Goal: Transaction & Acquisition: Purchase product/service

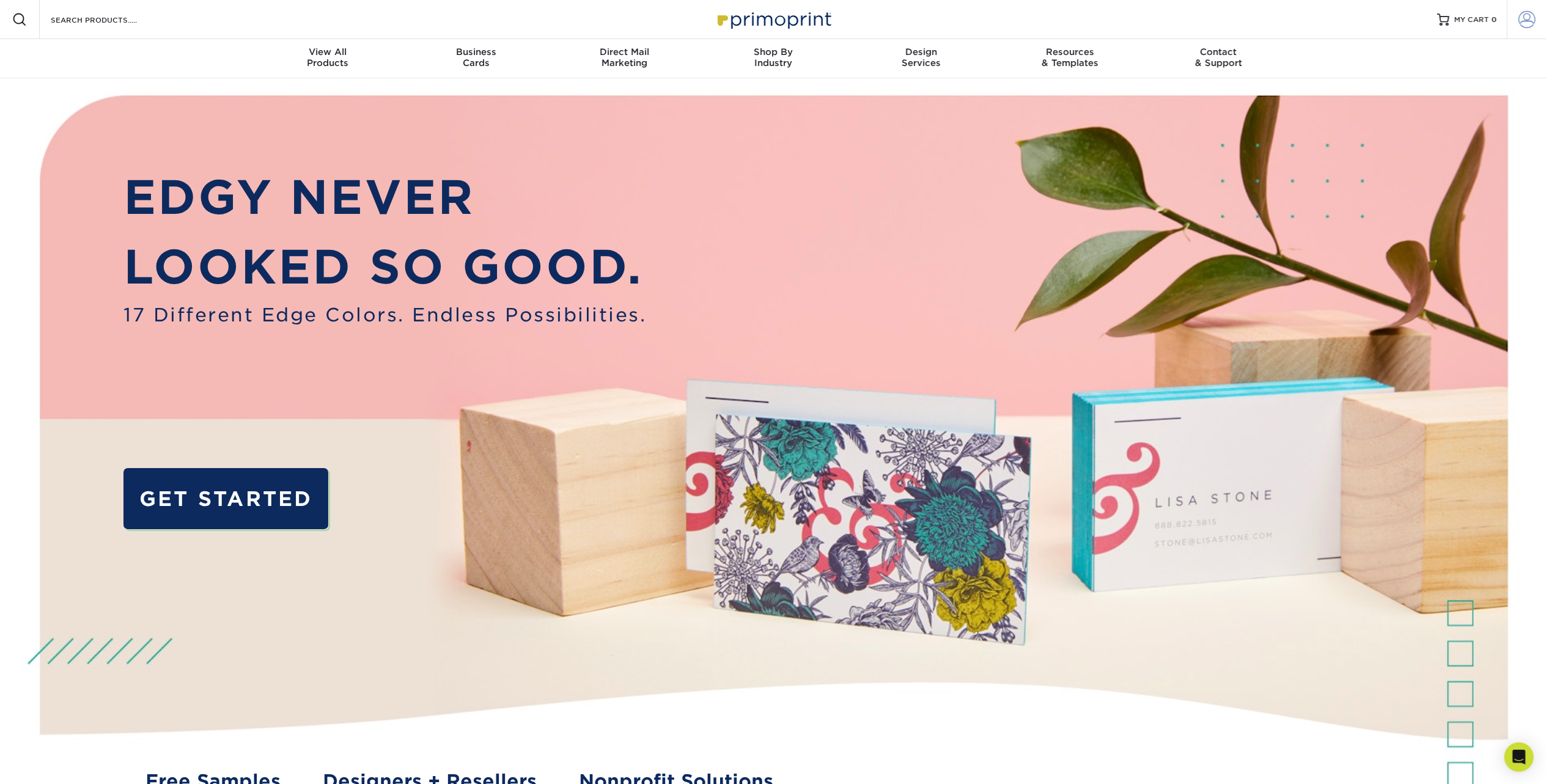
click at [1532, 6] on link "Account" at bounding box center [1526, 19] width 39 height 39
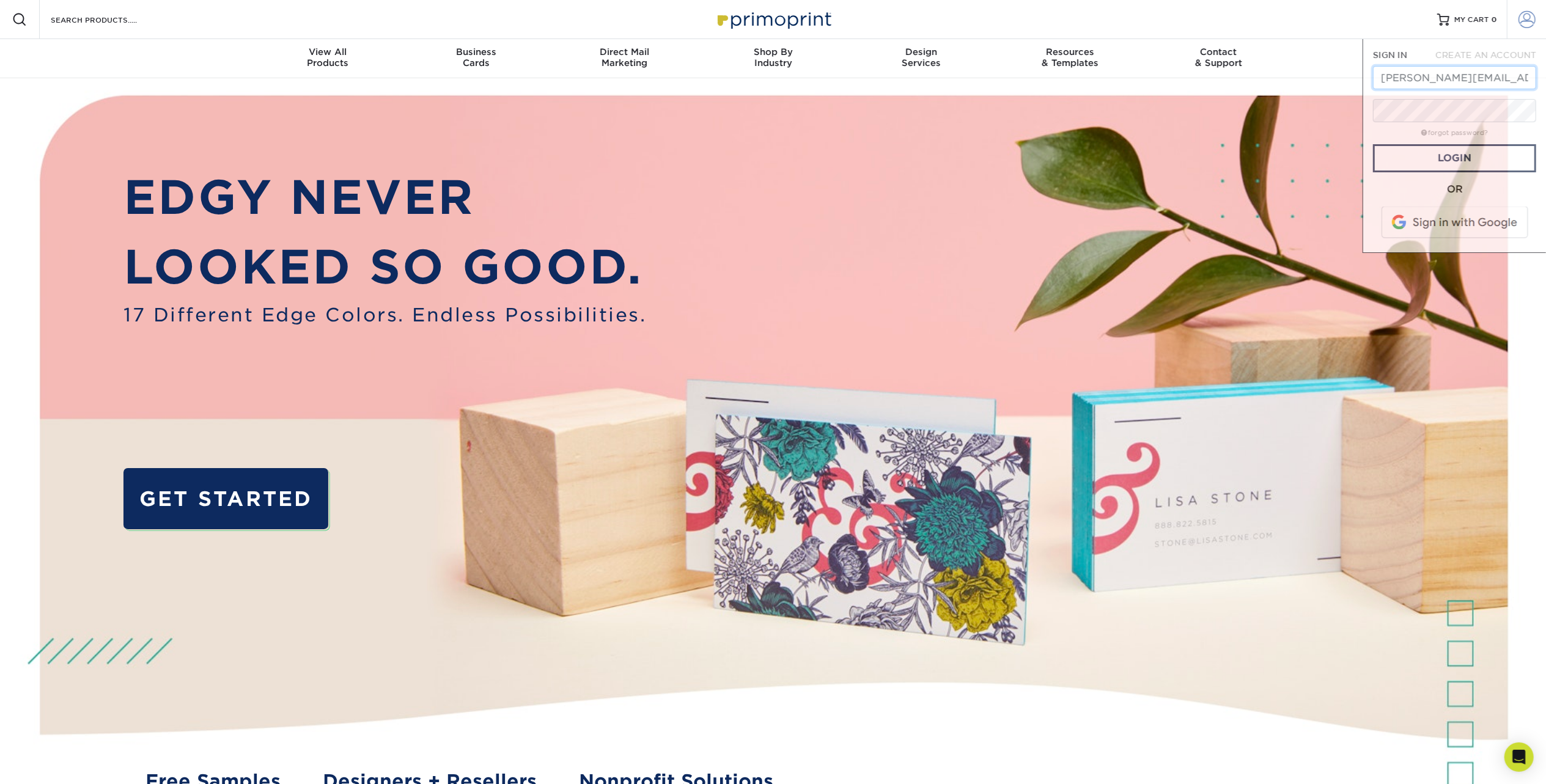
scroll to position [0, 17]
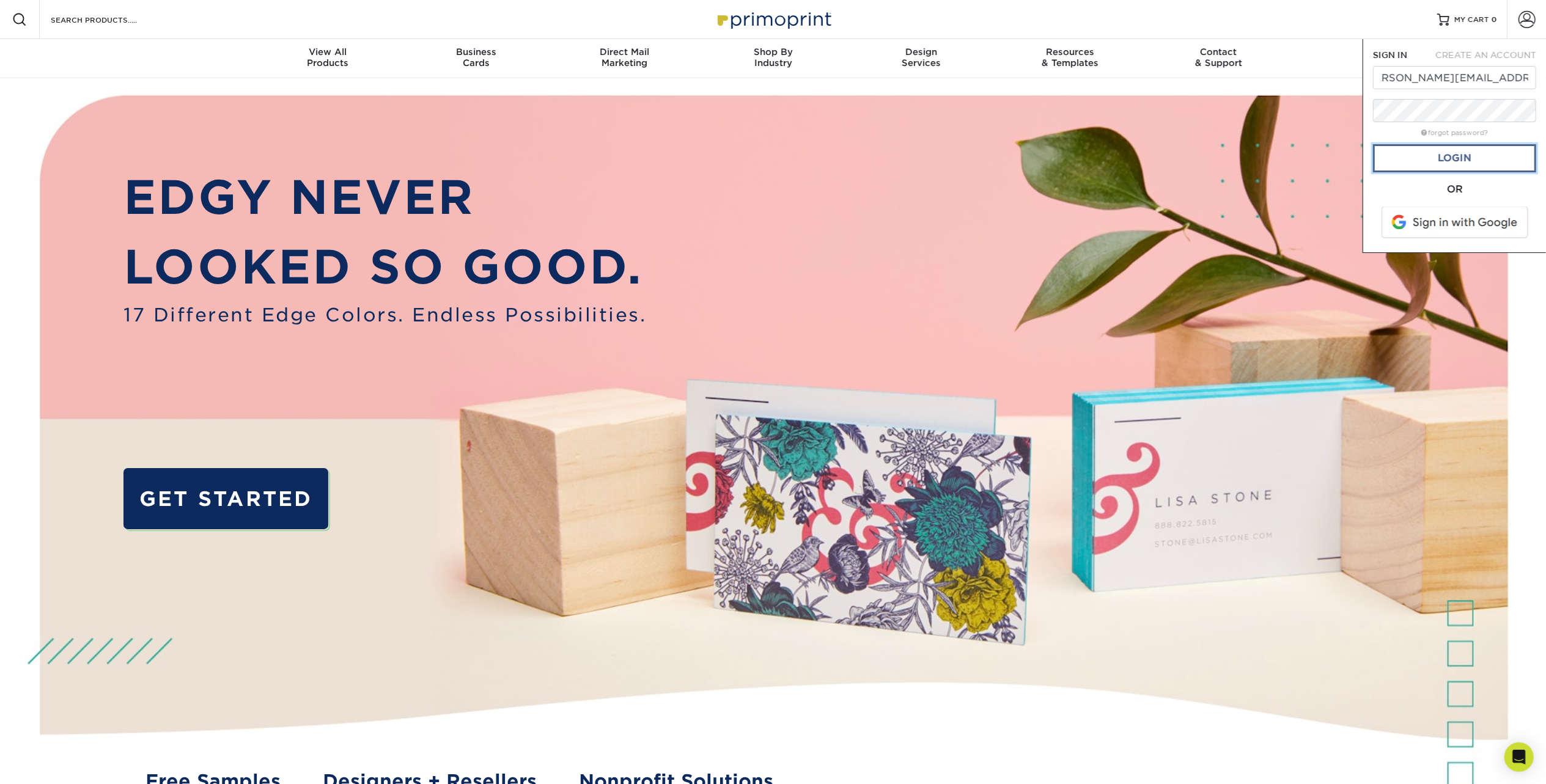
click at [1431, 159] on link "Login" at bounding box center [1454, 158] width 163 height 28
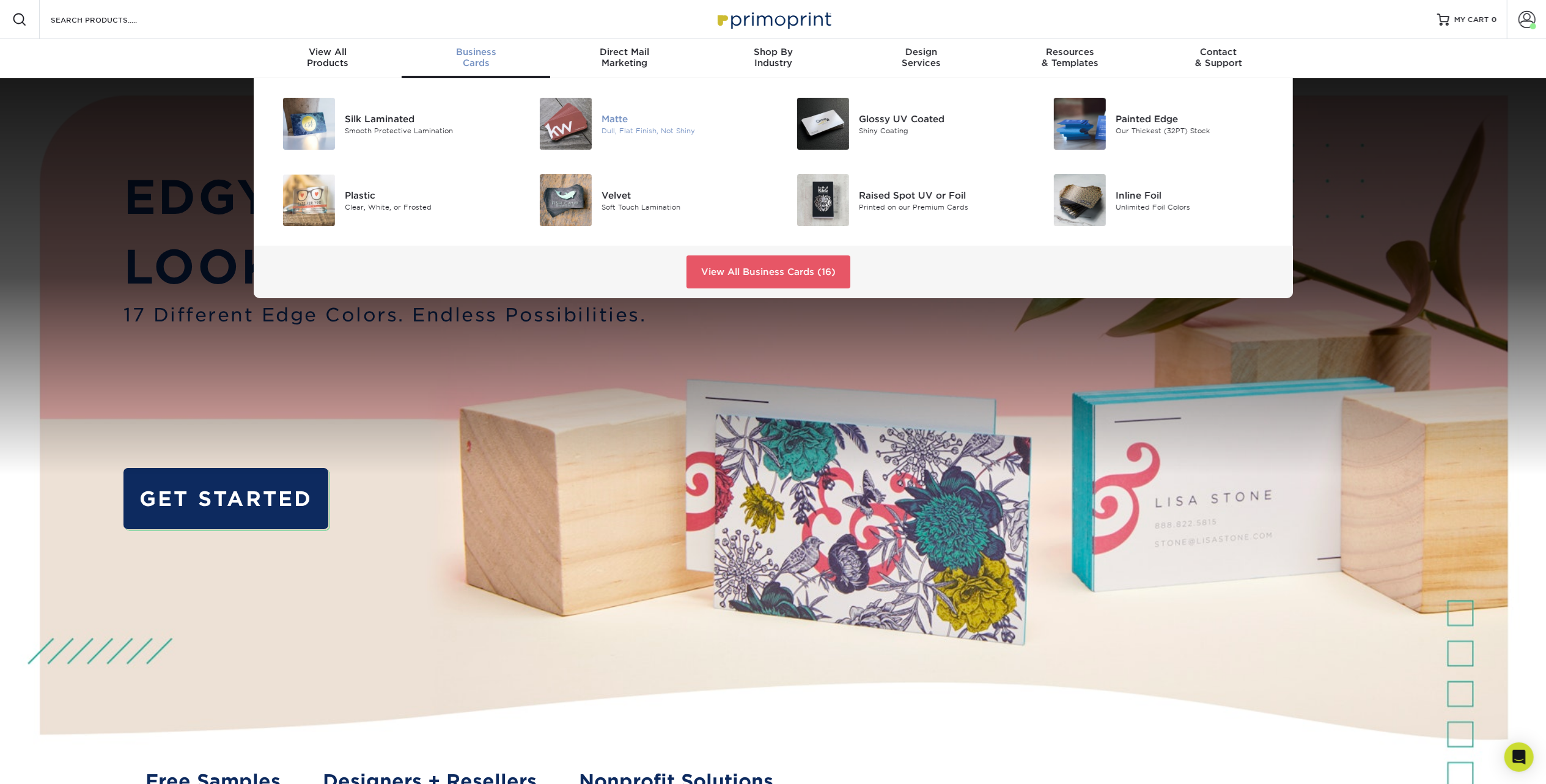
click at [576, 105] on img at bounding box center [566, 123] width 52 height 52
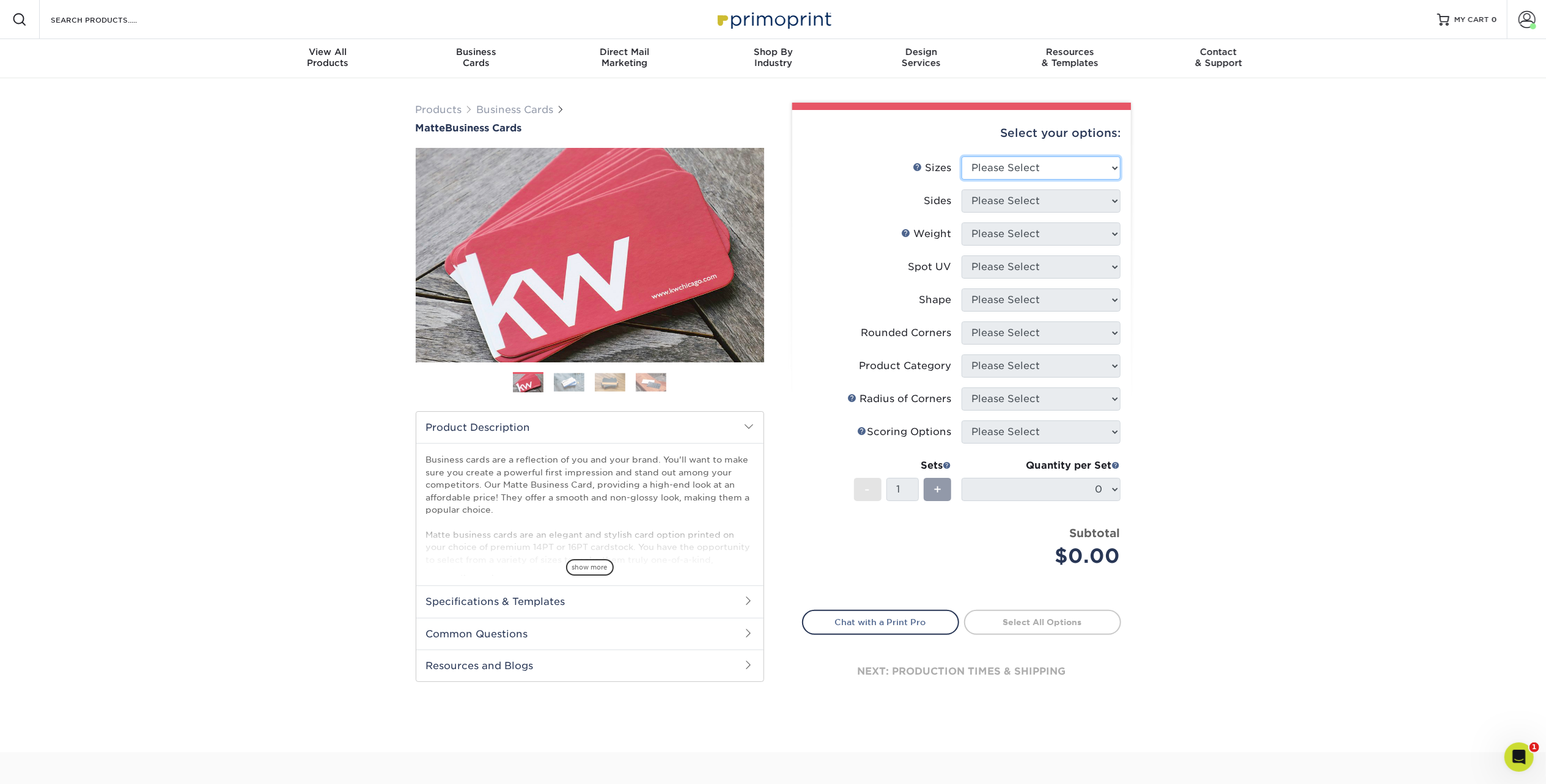
click at [1078, 159] on select "Please Select 1.5" x 3.5" - Mini 1.75" x 3.5" - Mini 2" x 2" - Square 2" x 3" -…" at bounding box center [1041, 168] width 159 height 23
click at [1071, 172] on select "Please Select 1.5" x 3.5" - Mini 1.75" x 3.5" - Mini 2" x 2" - Square 2" x 3" -…" at bounding box center [1041, 168] width 159 height 23
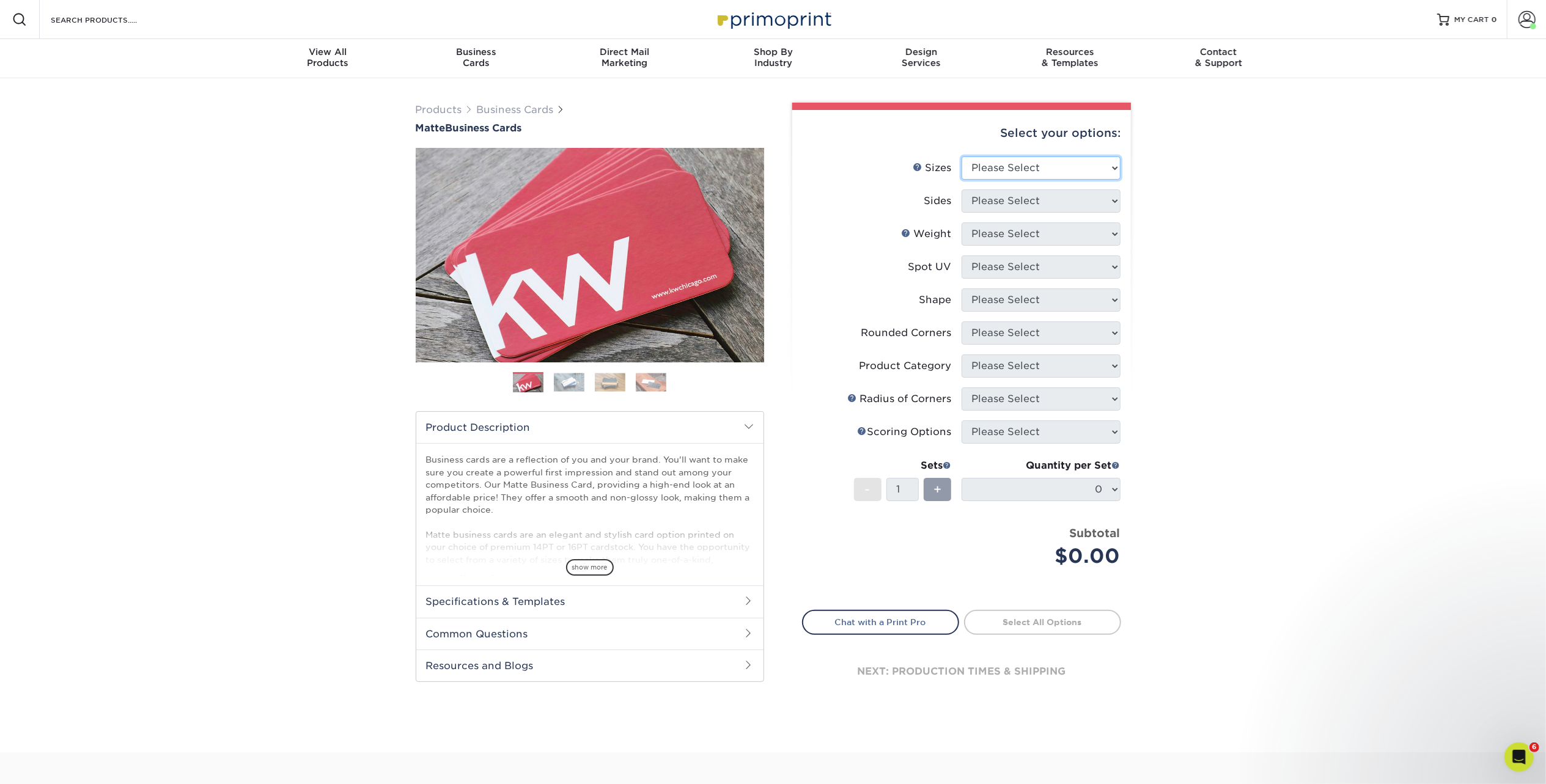
select select "2.00x3.50"
click at [962, 156] on select "Please Select 1.5" x 3.5" - Mini 1.75" x 3.5" - Mini 2" x 2" - Square 2" x 3" -…" at bounding box center [1041, 168] width 159 height 23
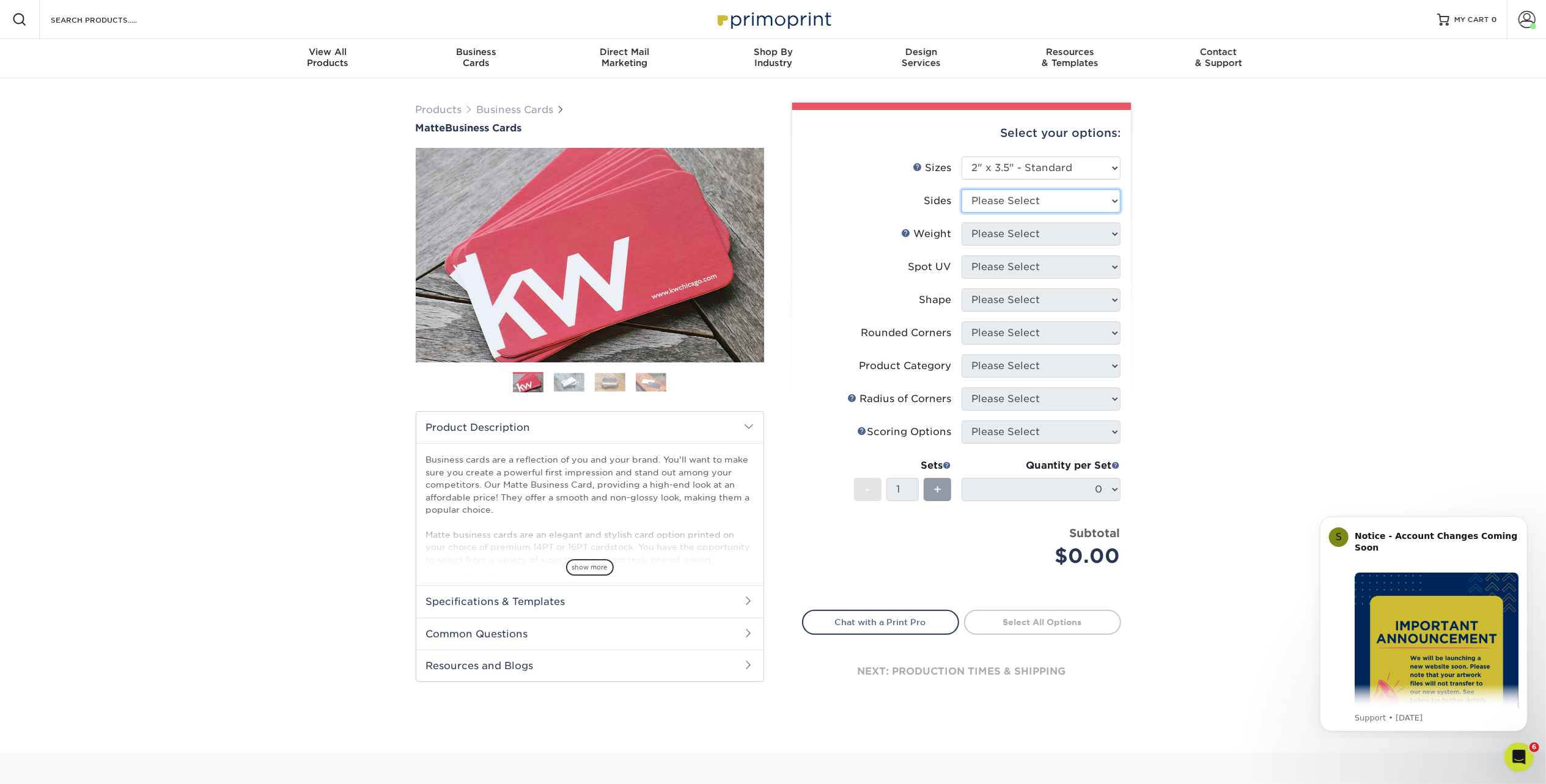
click at [1035, 201] on select "Please Select Print Both Sides Print Front Only" at bounding box center [1041, 201] width 159 height 23
select select "13abbda7-1d64-4f25-8bb2-c179b224825d"
click at [962, 189] on select "Please Select Print Both Sides Print Front Only" at bounding box center [1041, 201] width 159 height 23
click at [1035, 232] on select "Please Select 16PT 14PT" at bounding box center [1041, 234] width 159 height 23
click at [1248, 273] on div "Products Business Cards Matte Business Cards Previous Next 100 $ 9" at bounding box center [773, 415] width 1546 height 674
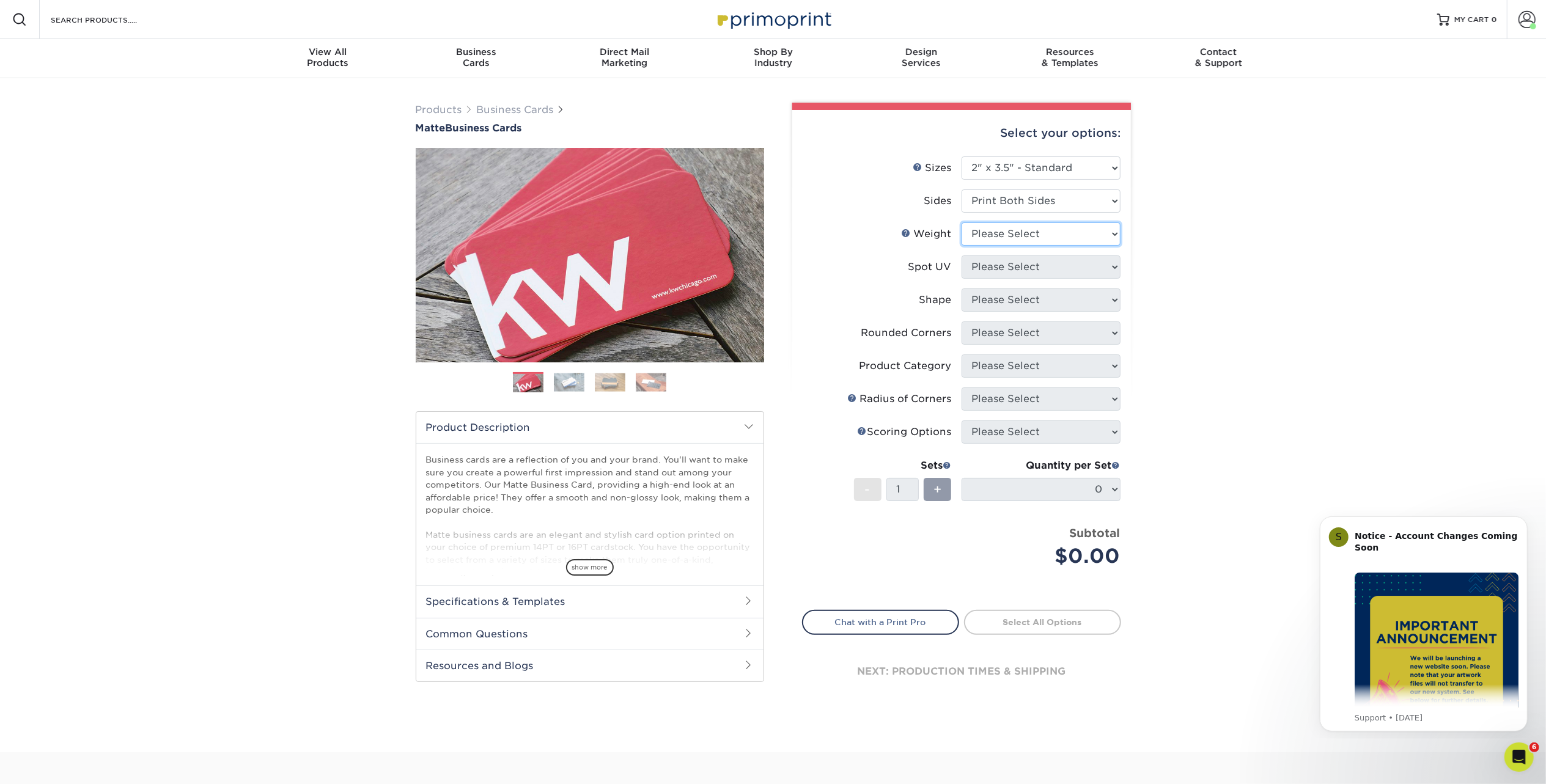
click at [1027, 241] on select "Please Select 16PT 14PT" at bounding box center [1041, 234] width 159 height 23
select select "16PT"
click at [962, 222] on select "Please Select 16PT 14PT" at bounding box center [1041, 234] width 159 height 23
click at [1018, 265] on select "Please Select No Spot UV Front and Back (Both Sides) Front Only Back Only" at bounding box center [1041, 267] width 159 height 23
select select "3"
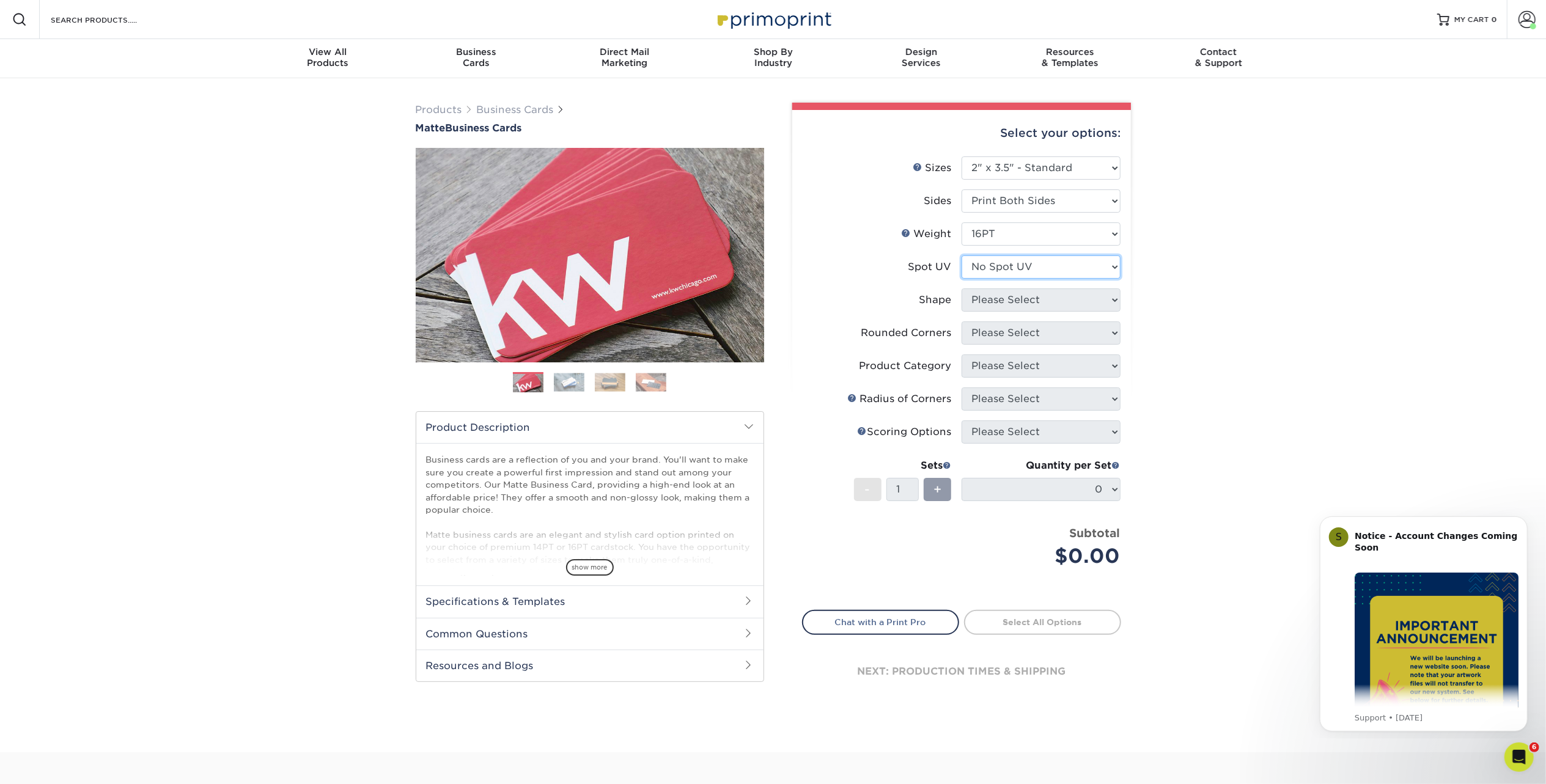
click at [962, 255] on select "Please Select No Spot UV Front and Back (Both Sides) Front Only Back Only" at bounding box center [1041, 267] width 159 height 23
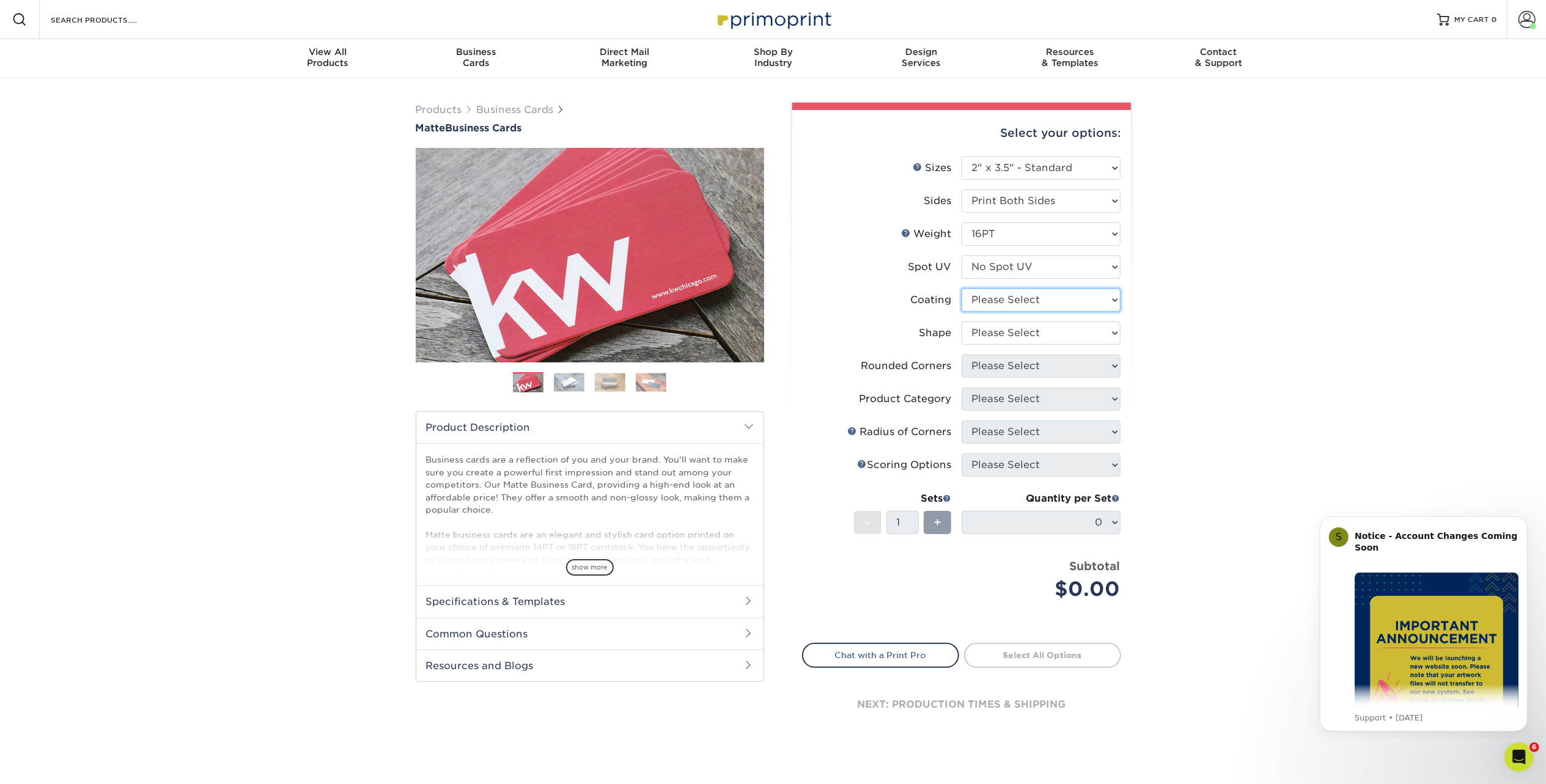
click at [1058, 301] on select at bounding box center [1041, 300] width 159 height 23
select select "121bb7b5-3b4d-429f-bd8d-bbf80e953313"
click at [962, 288] on select at bounding box center [1041, 300] width 159 height 23
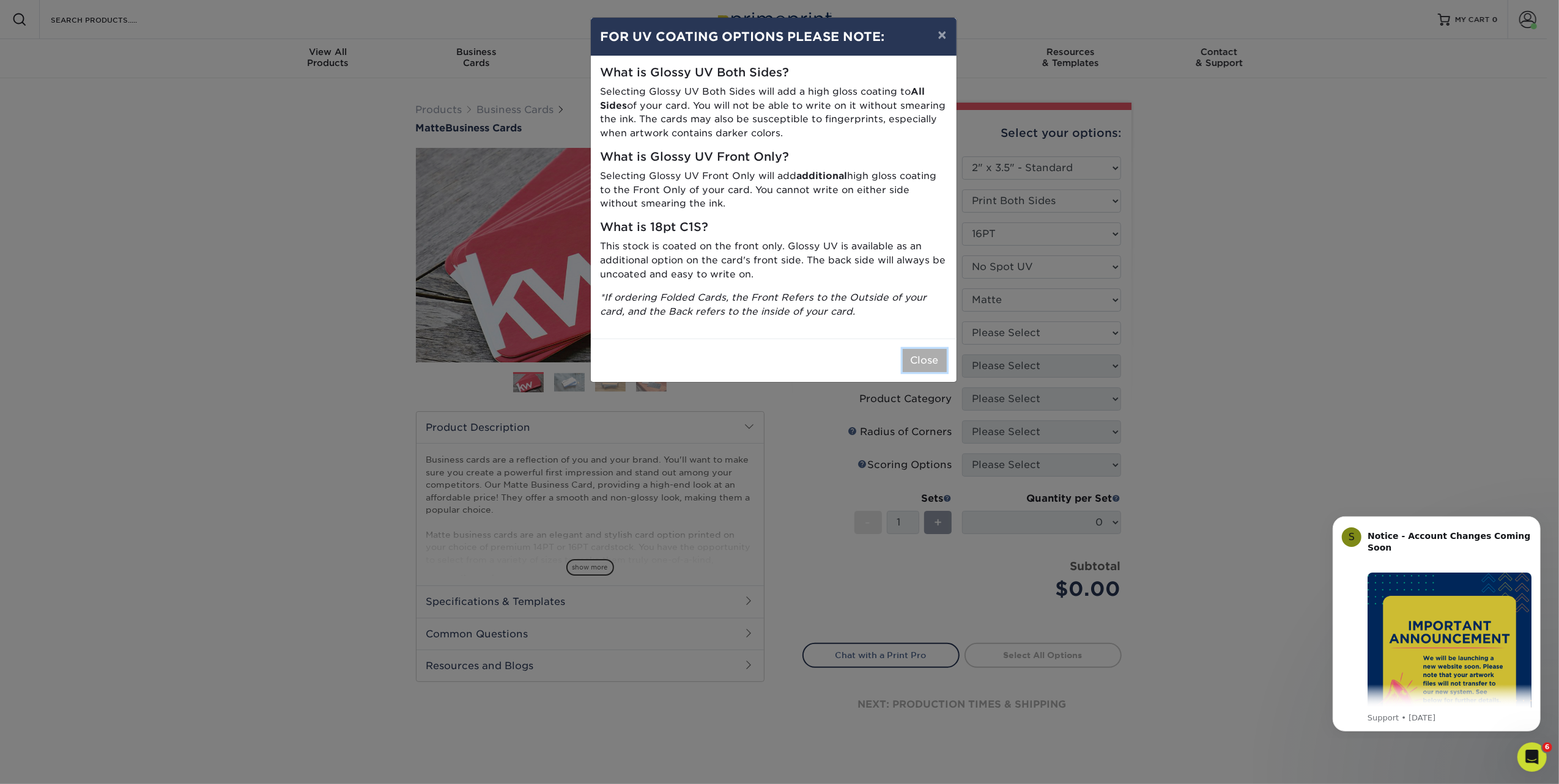
click at [922, 351] on button "Close" at bounding box center [925, 360] width 44 height 23
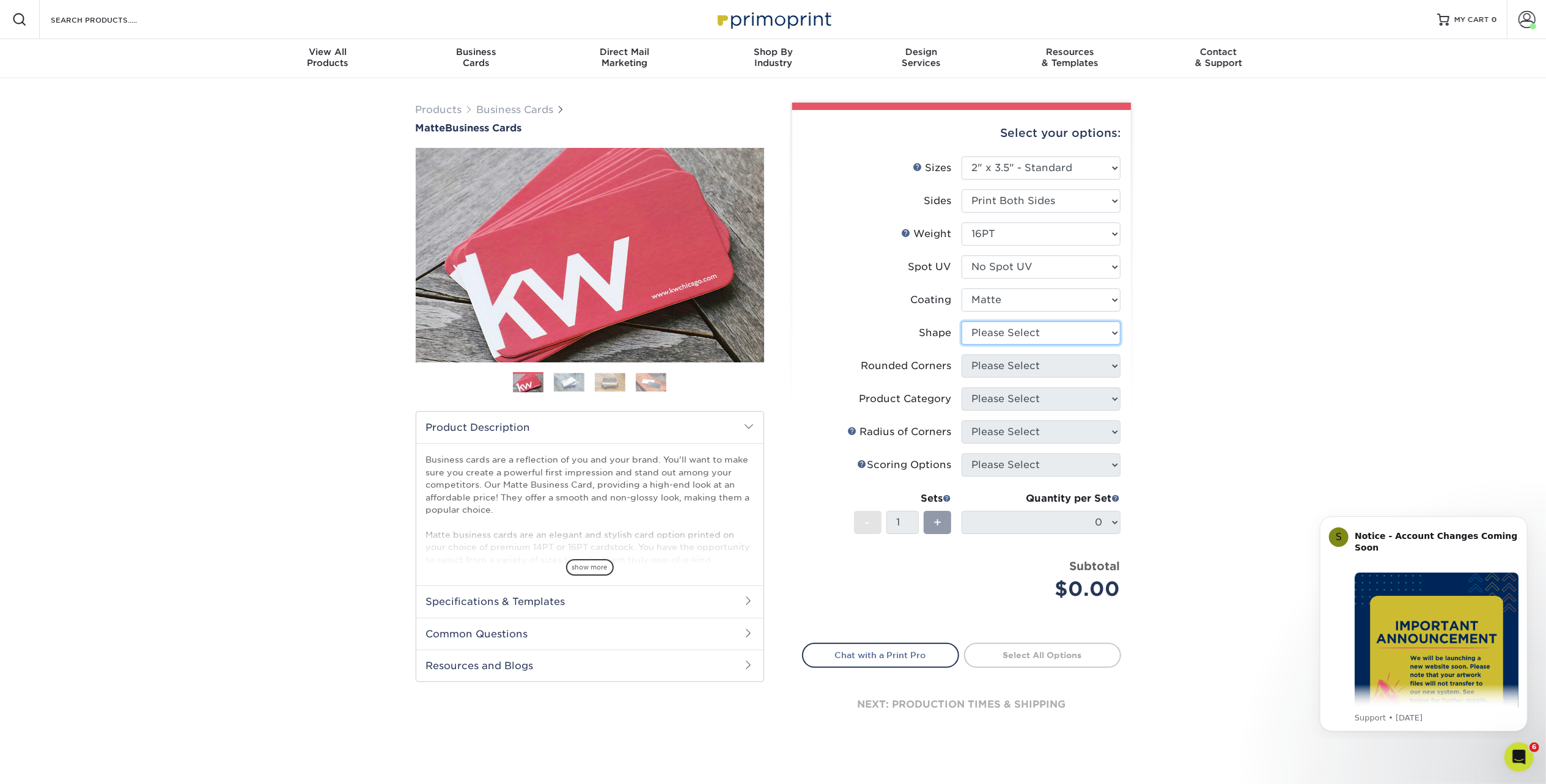
click at [1021, 331] on select "Please Select Standard Oval" at bounding box center [1041, 333] width 159 height 23
select select "standard"
click at [962, 321] on select "Please Select Standard Oval" at bounding box center [1041, 333] width 159 height 23
click at [1029, 361] on select "Please Select Yes - Round 2 Corners Yes - Round 4 Corners No" at bounding box center [1041, 366] width 159 height 23
select select "0"
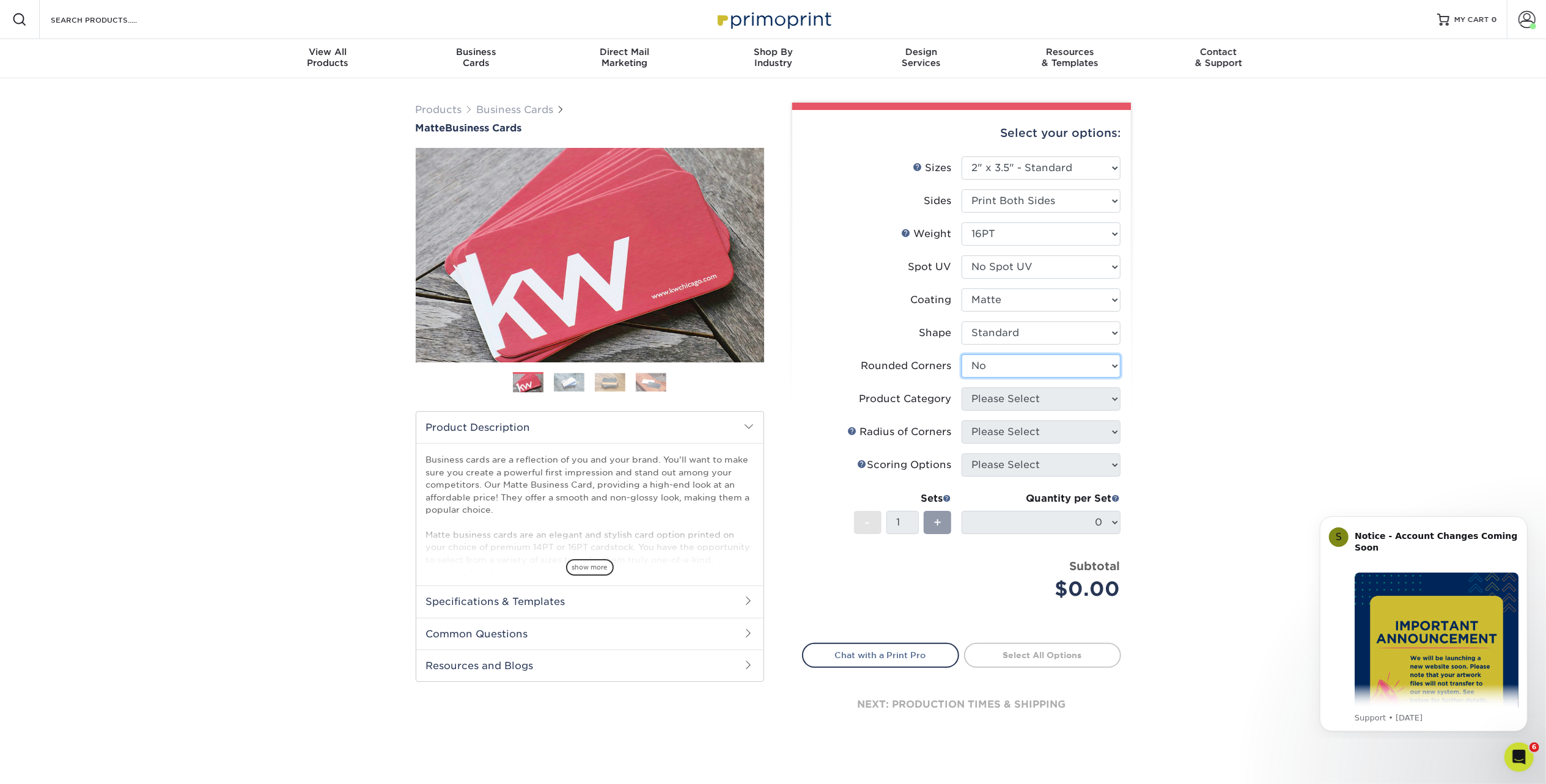
click at [962, 354] on select "Please Select Yes - Round 2 Corners Yes - Round 4 Corners No" at bounding box center [1041, 366] width 159 height 23
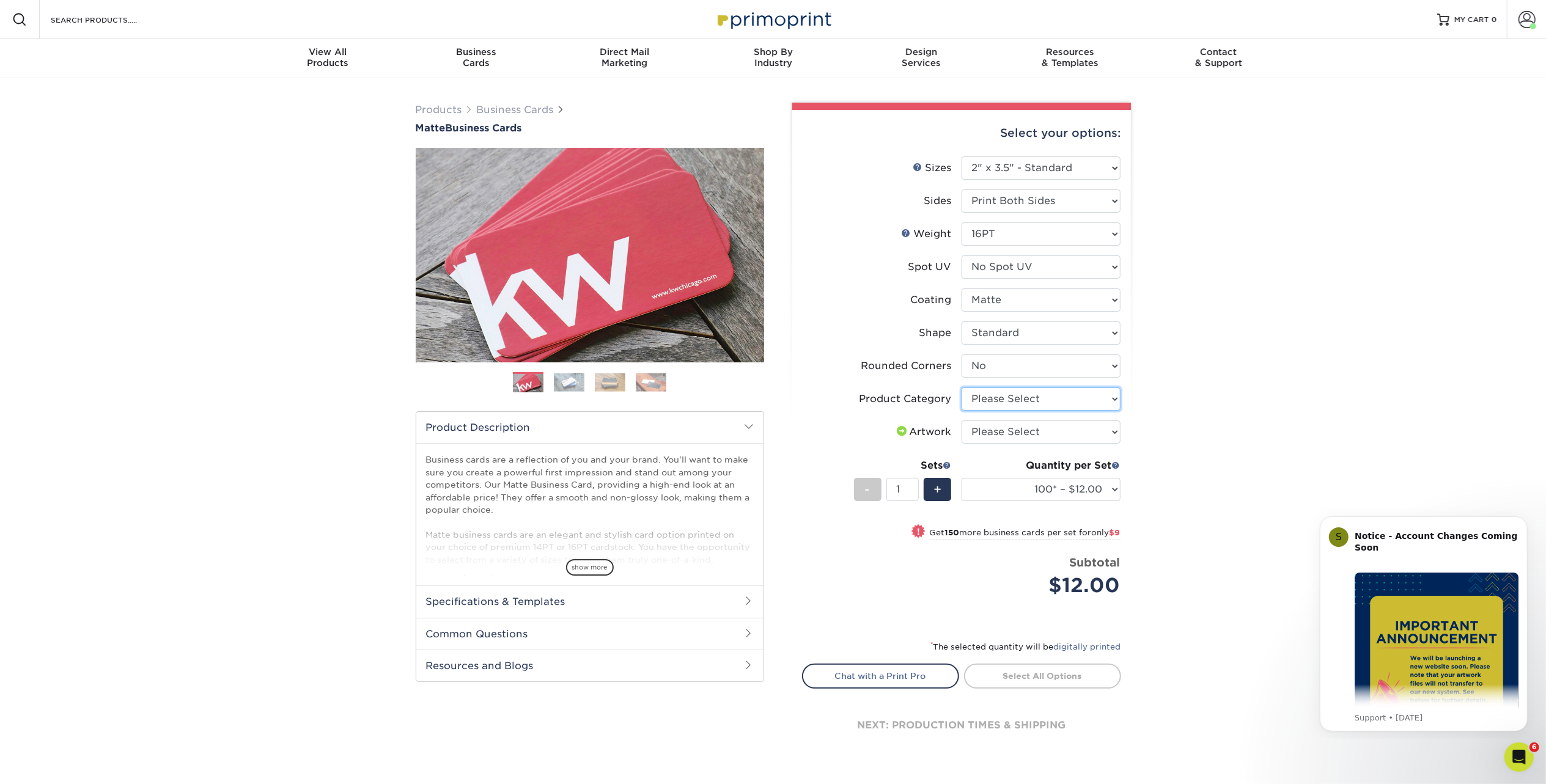
click at [1037, 397] on select "Please Select Business Cards" at bounding box center [1041, 399] width 159 height 23
select select "3b5148f1-0588-4f88-a218-97bcfdce65c1"
click at [962, 387] on select "Please Select Business Cards" at bounding box center [1041, 399] width 159 height 23
click at [1027, 430] on select "Please Select I will upload files I need a design - $100" at bounding box center [1041, 432] width 159 height 23
select select "upload"
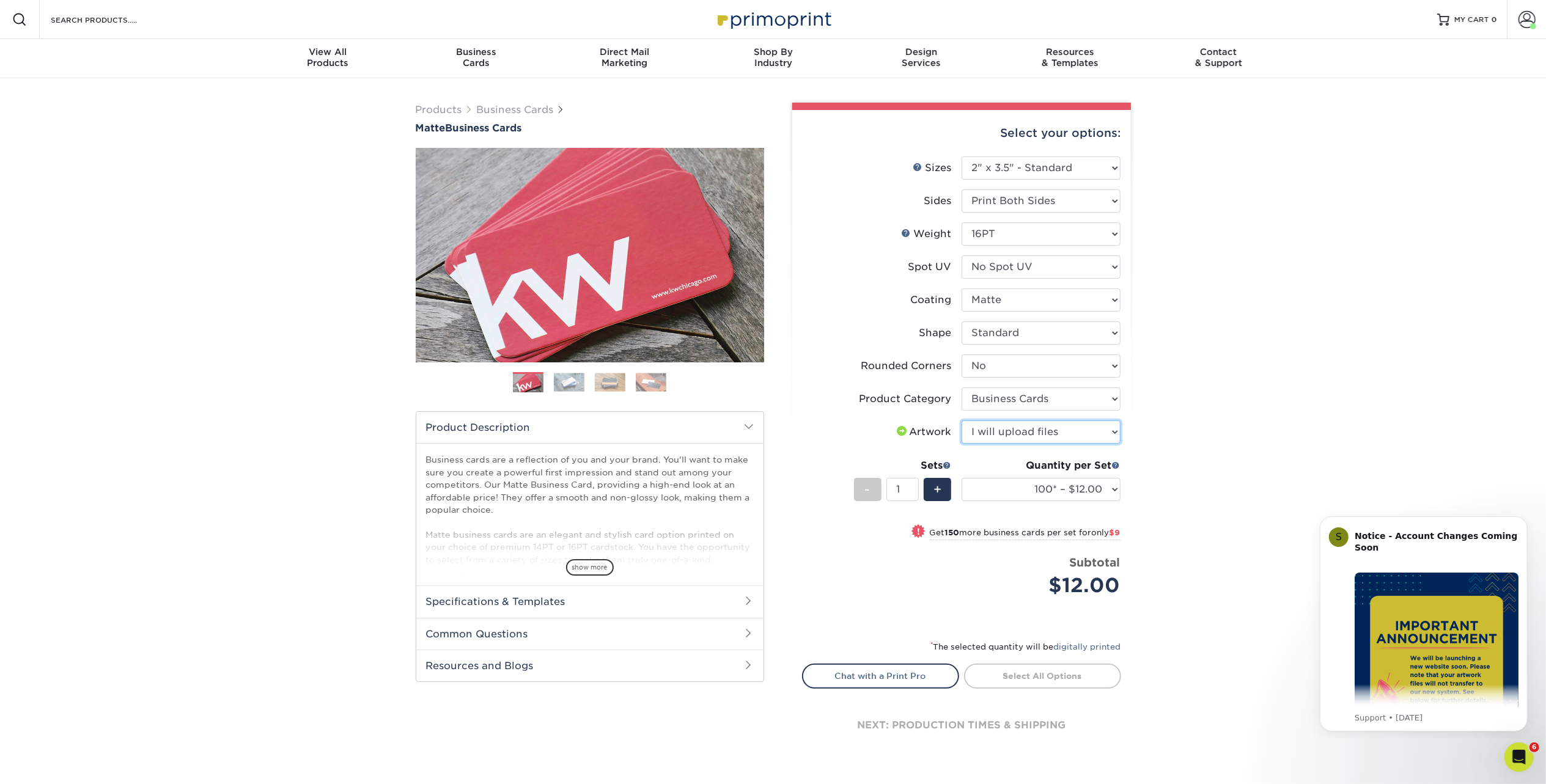
click at [962, 420] on select "Please Select I will upload files I need a design - $100" at bounding box center [1041, 432] width 159 height 23
click at [1096, 486] on select "100* – $12.00 250* – $21.00 500 – $42.00 1000 – $53.00 2500 – $95.00 5000 – $18…" at bounding box center [1041, 489] width 159 height 23
select select "500 – $42.00"
click at [962, 478] on select "100* – $12.00 250* – $21.00 500 – $42.00 1000 – $53.00 2500 – $95.00 5000 – $18…" at bounding box center [1041, 489] width 159 height 23
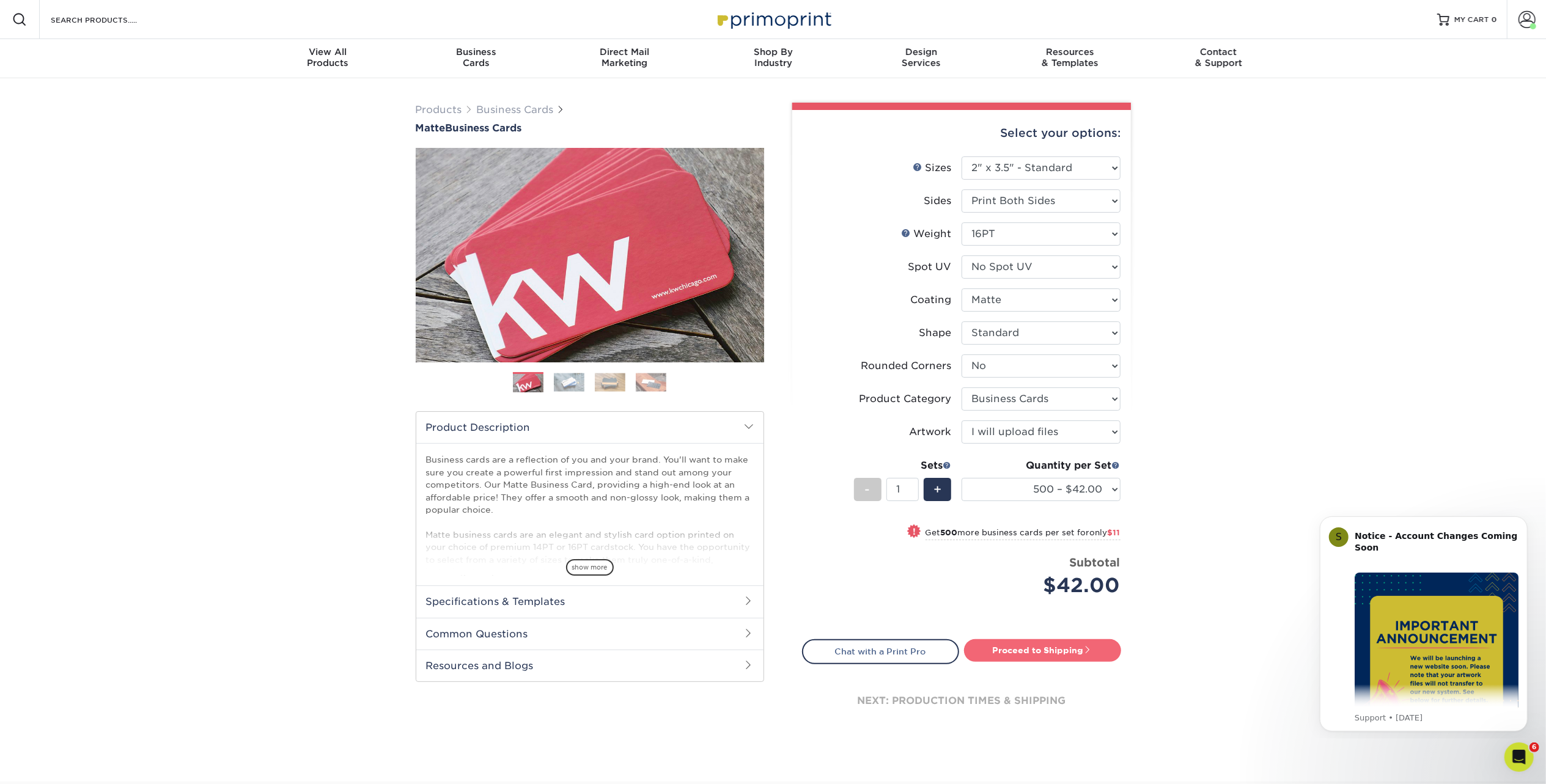
click at [1023, 658] on link "Proceed to Shipping" at bounding box center [1043, 650] width 157 height 22
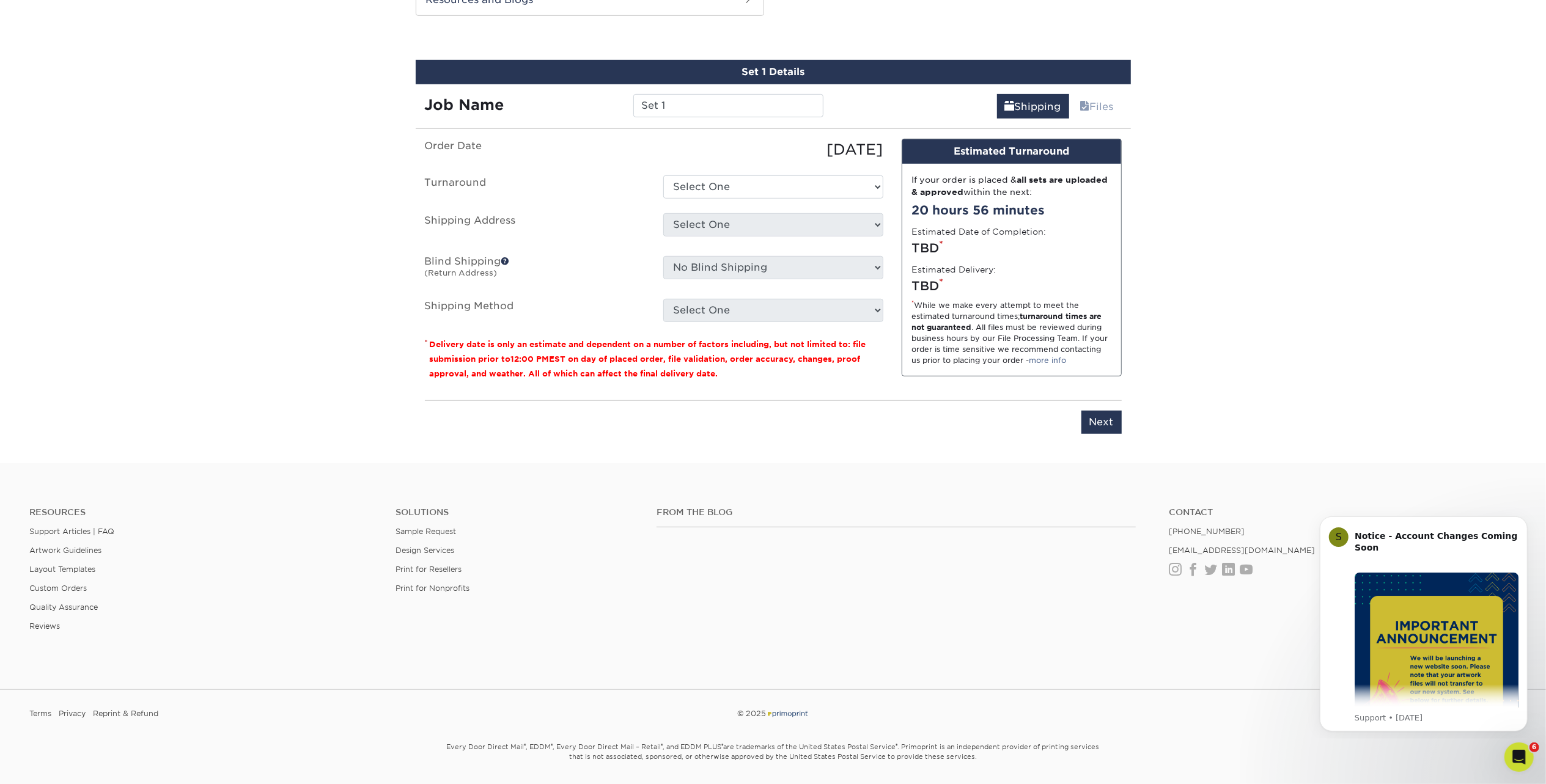
scroll to position [673, 0]
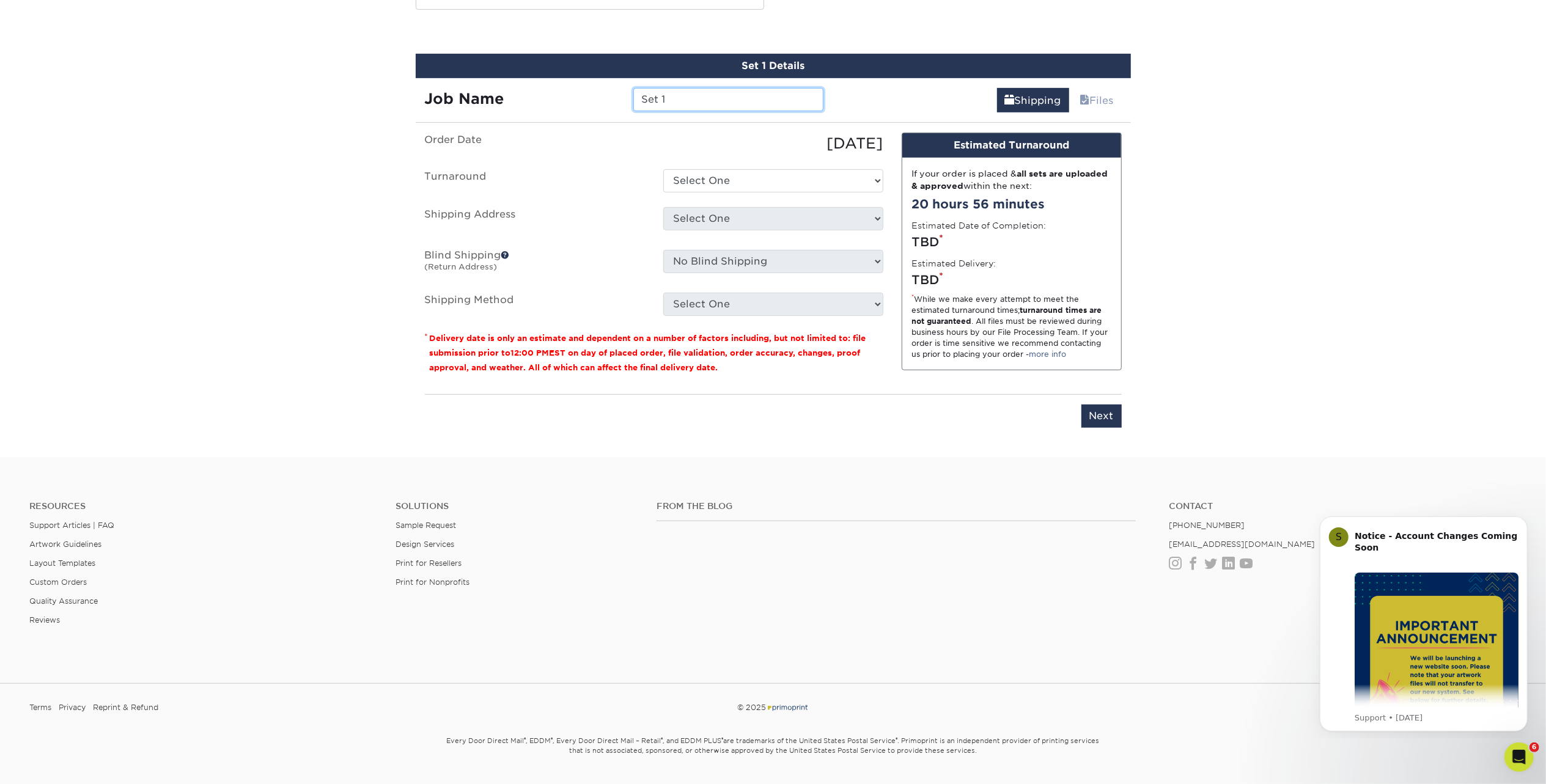
click at [728, 95] on input "Set 1" at bounding box center [728, 99] width 190 height 23
type input "Set 1-[PERSON_NAME]"
click at [747, 177] on select "Select One 2-4 Business Days 2 Day Next Business Day" at bounding box center [773, 181] width 220 height 23
select select "b78ebb40-f3d8-446a-8df3-6de10c612245"
click at [663, 169] on select "Select One 2-4 Business Days 2 Day Next Business Day" at bounding box center [773, 181] width 220 height 23
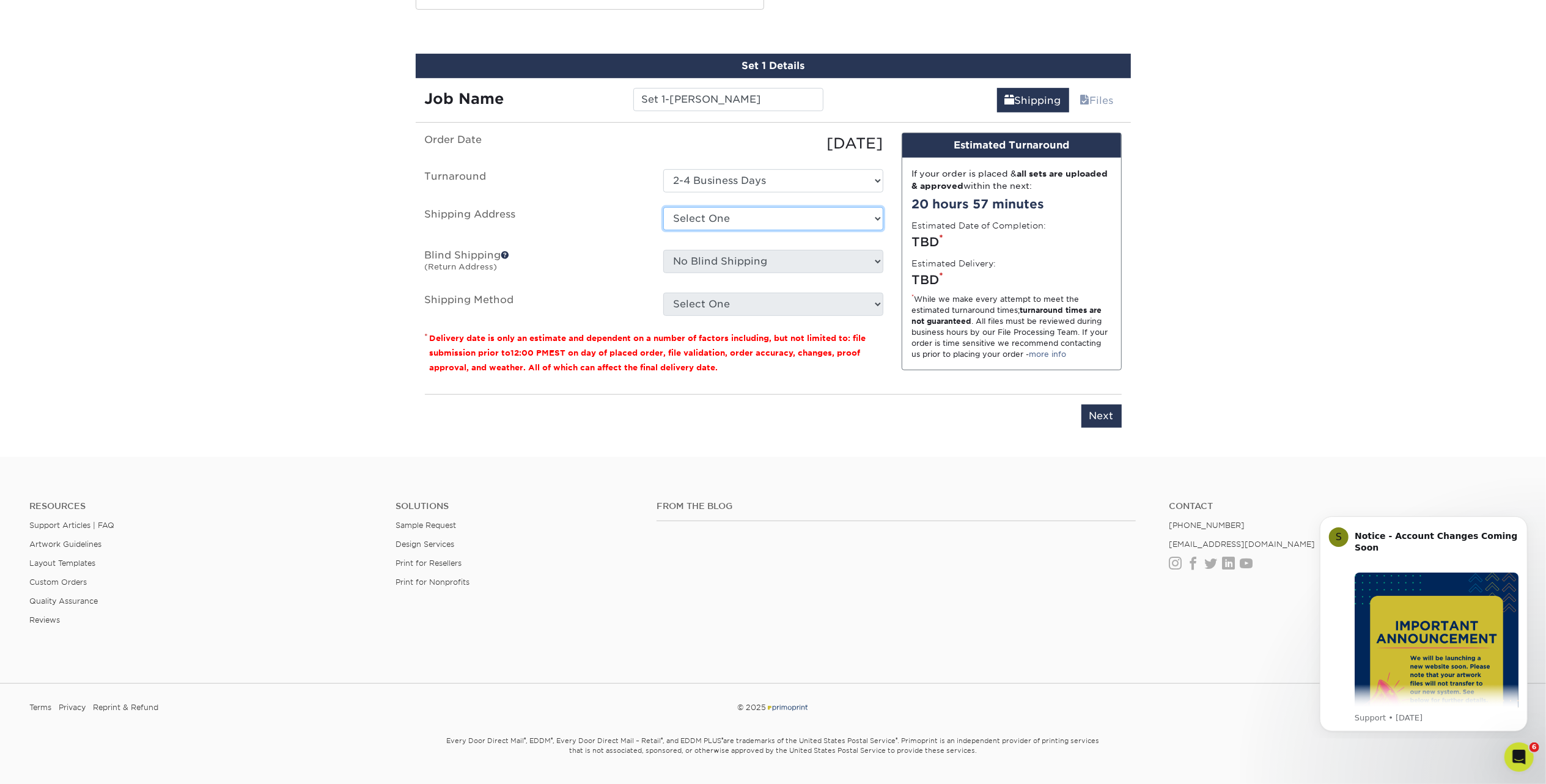
click at [756, 222] on select "Select One M Shorr Business Cards SAVIT SAVIT + Add New Address" at bounding box center [773, 219] width 220 height 23
select select "249010"
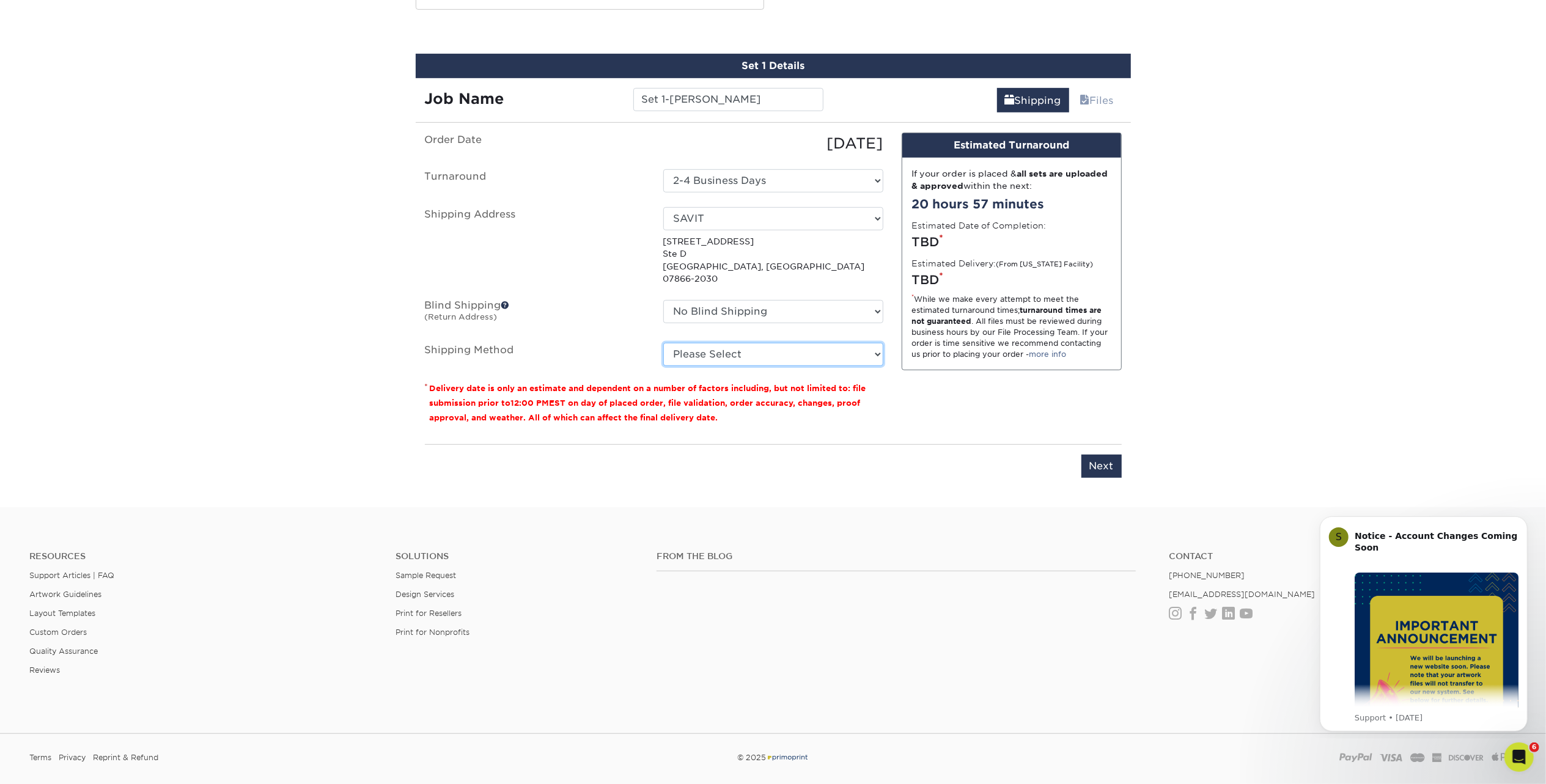
click at [744, 343] on select "Please Select Ground Shipping (+$8.96) 3 Day Shipping Service (+$15.34) 2 Day A…" at bounding box center [773, 354] width 220 height 23
select select "03"
click at [663, 343] on select "Please Select Ground Shipping (+$8.96) 3 Day Shipping Service (+$15.34) 2 Day A…" at bounding box center [773, 354] width 220 height 23
click at [1108, 460] on input "Next" at bounding box center [1101, 466] width 40 height 23
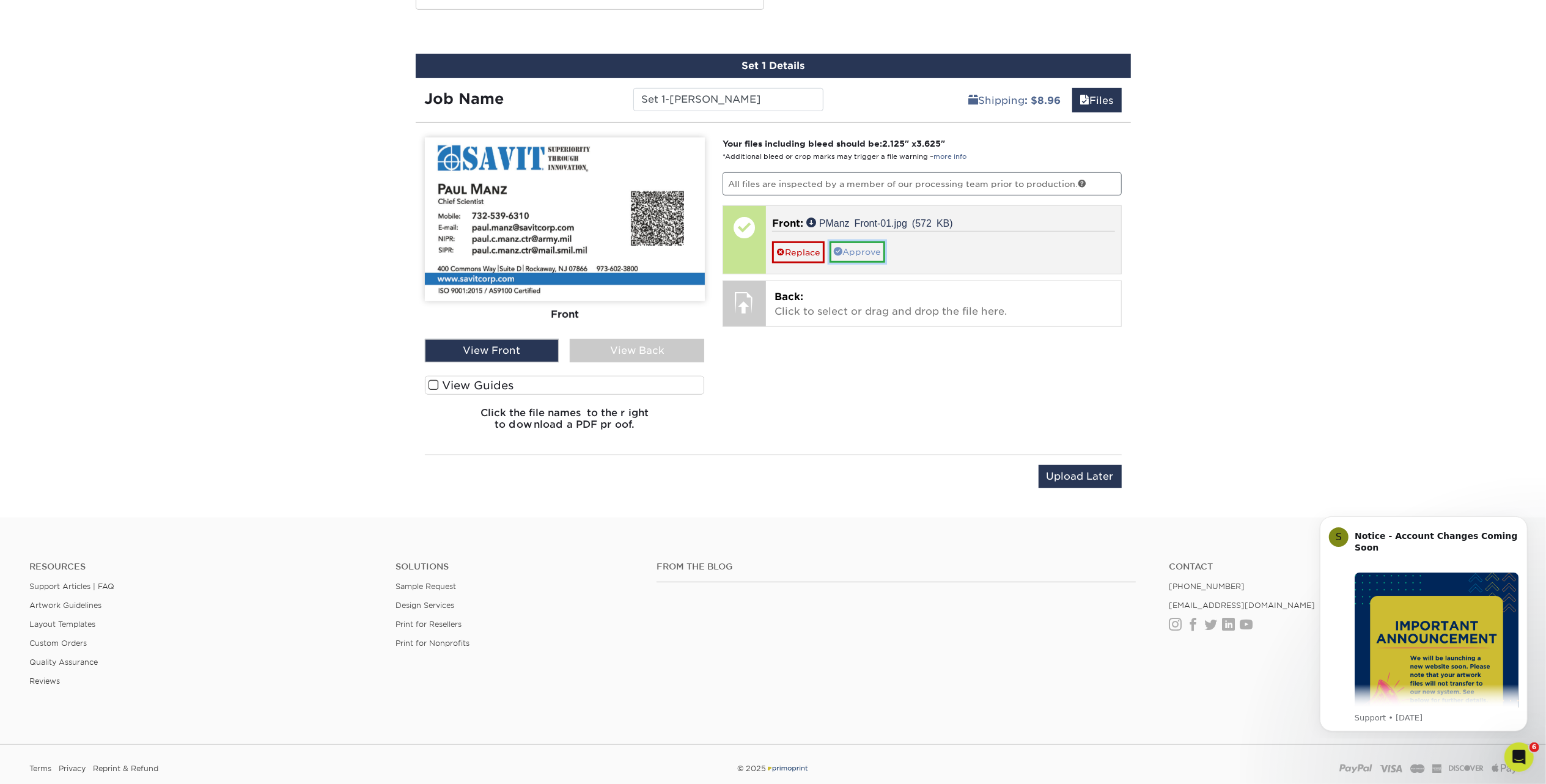
click at [873, 247] on link "Approve" at bounding box center [857, 252] width 55 height 21
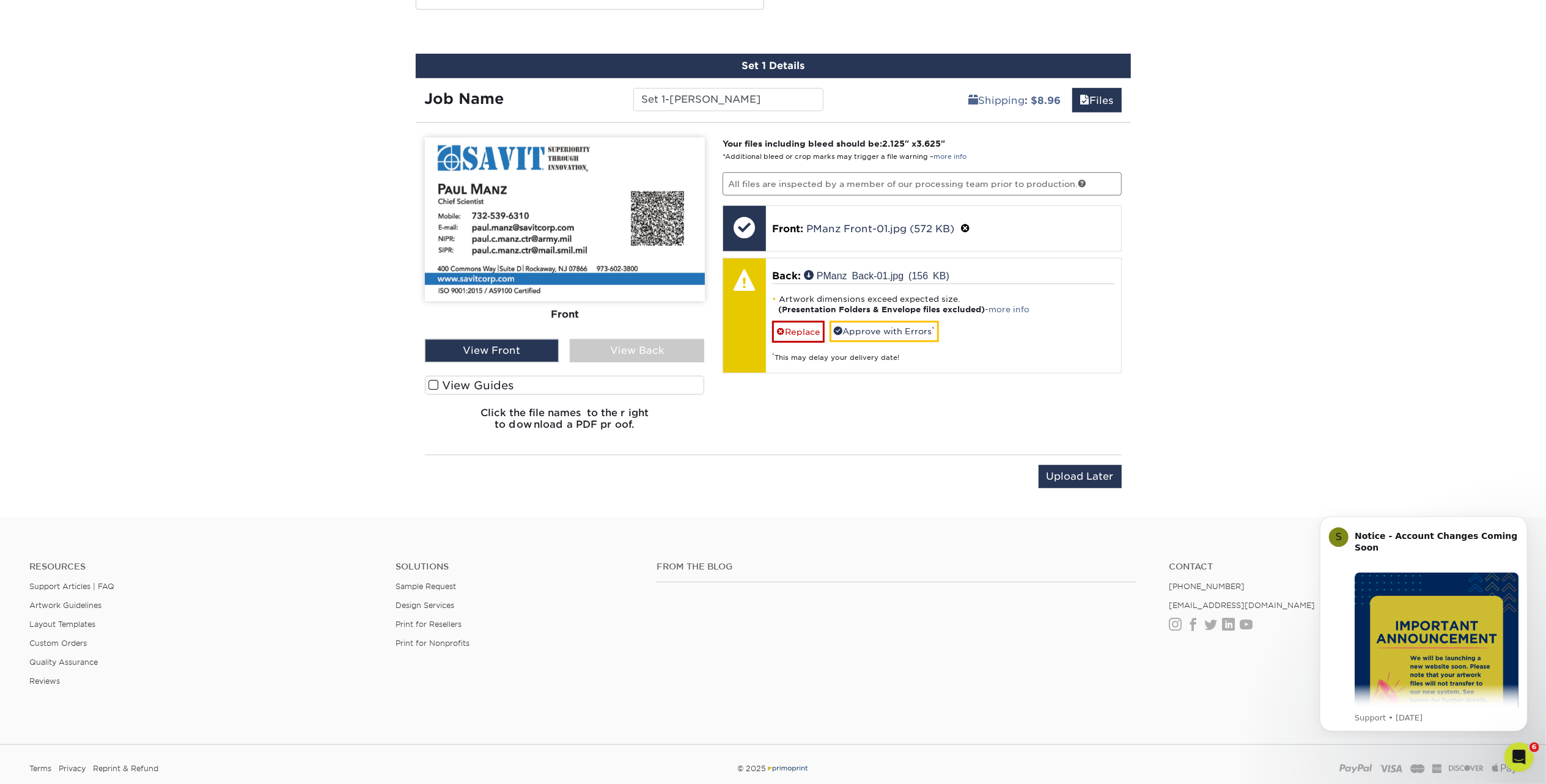
click at [682, 345] on div "View Back" at bounding box center [637, 351] width 135 height 23
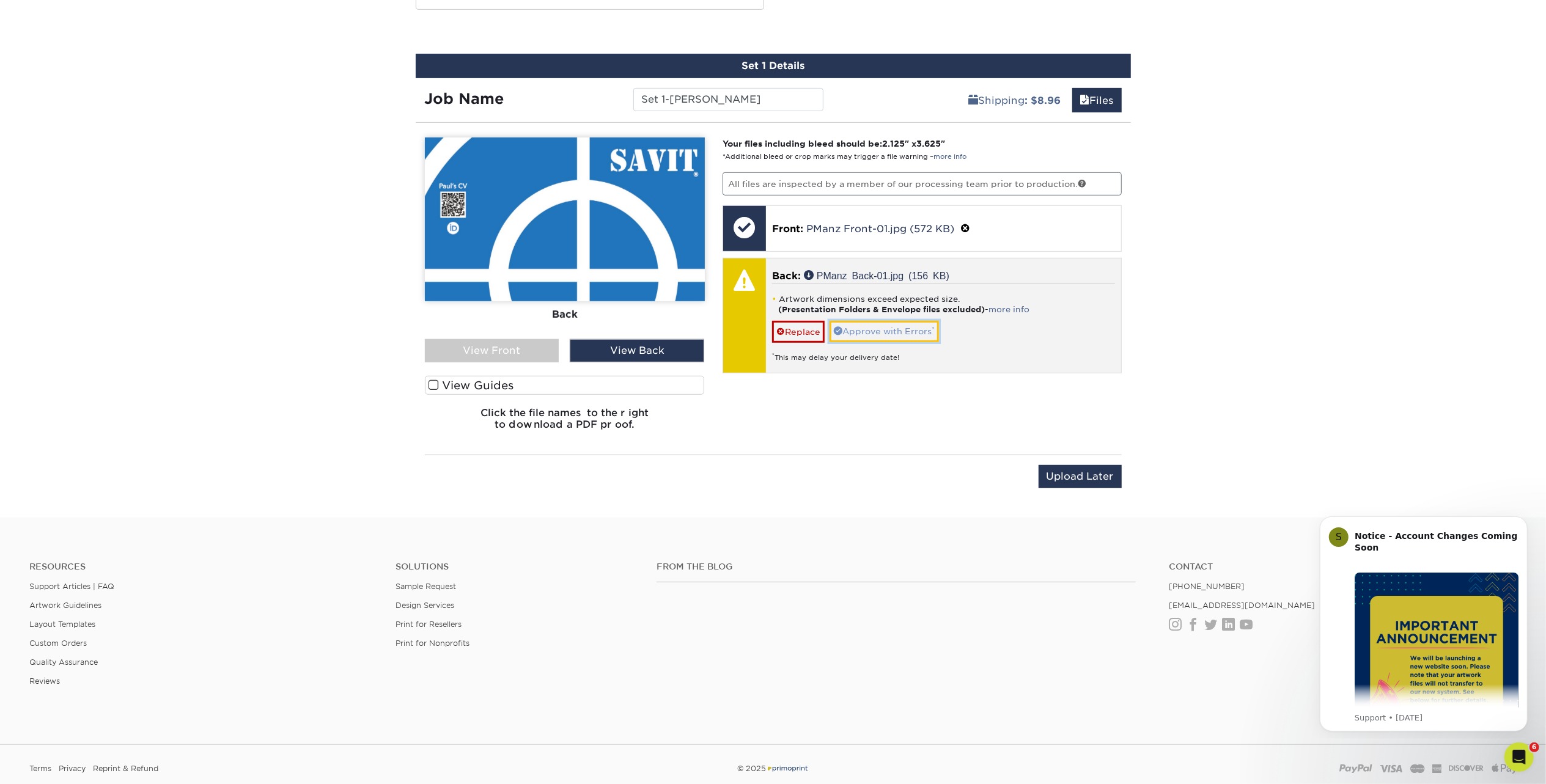
click at [876, 326] on link "Approve with Errors *" at bounding box center [884, 331] width 110 height 21
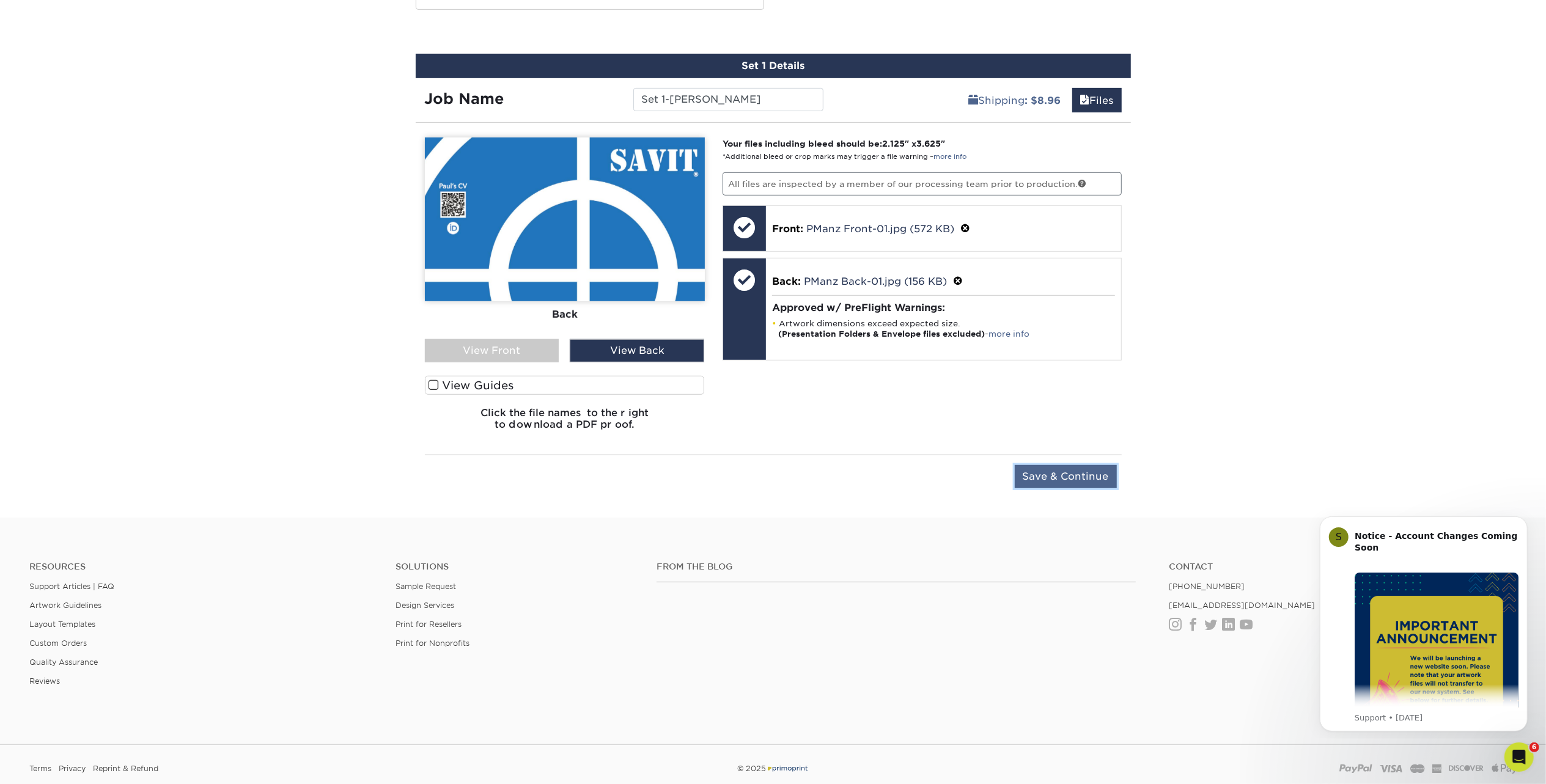
click at [1094, 469] on input "Save & Continue" at bounding box center [1066, 476] width 102 height 23
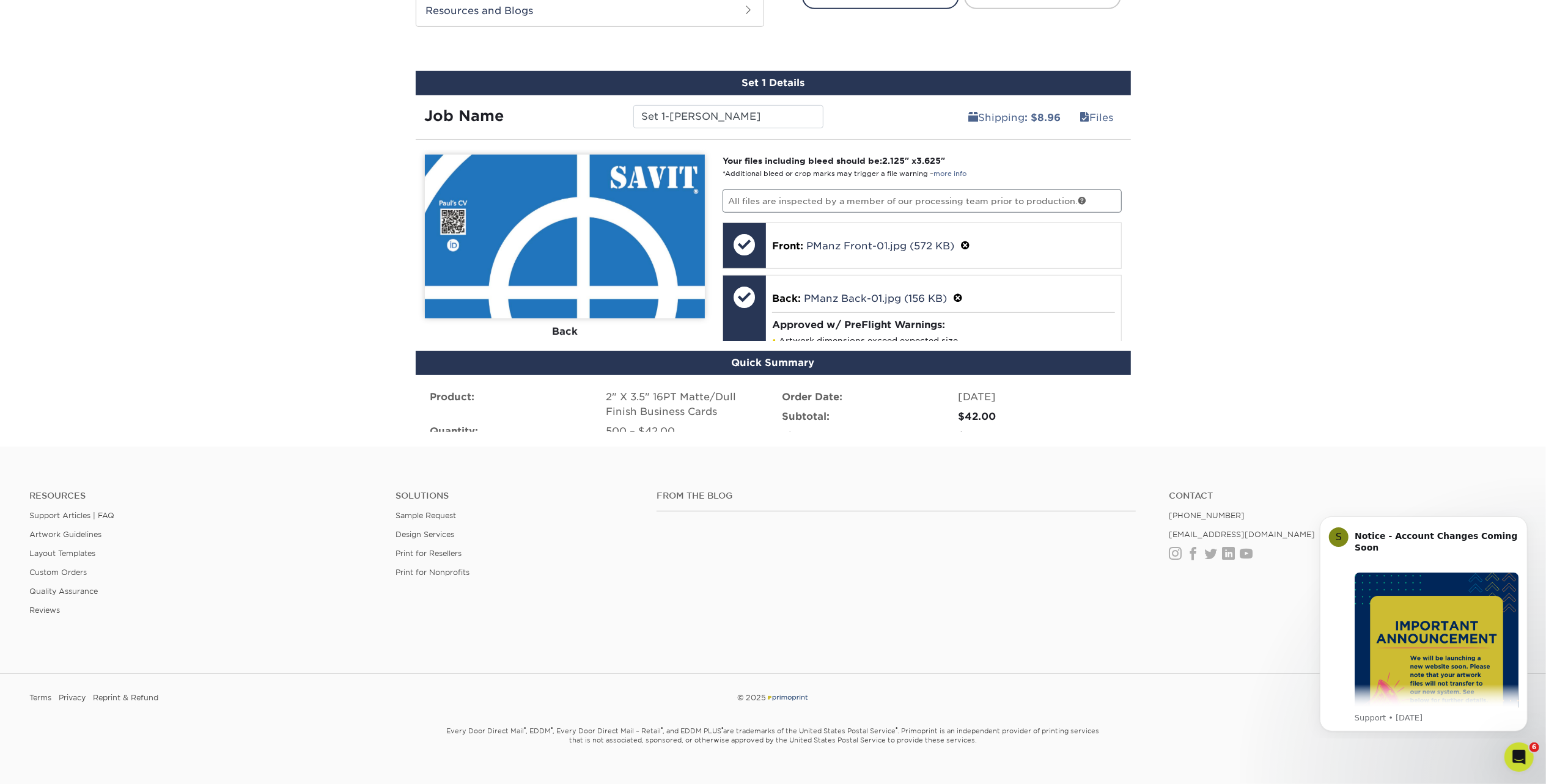
scroll to position [590, 0]
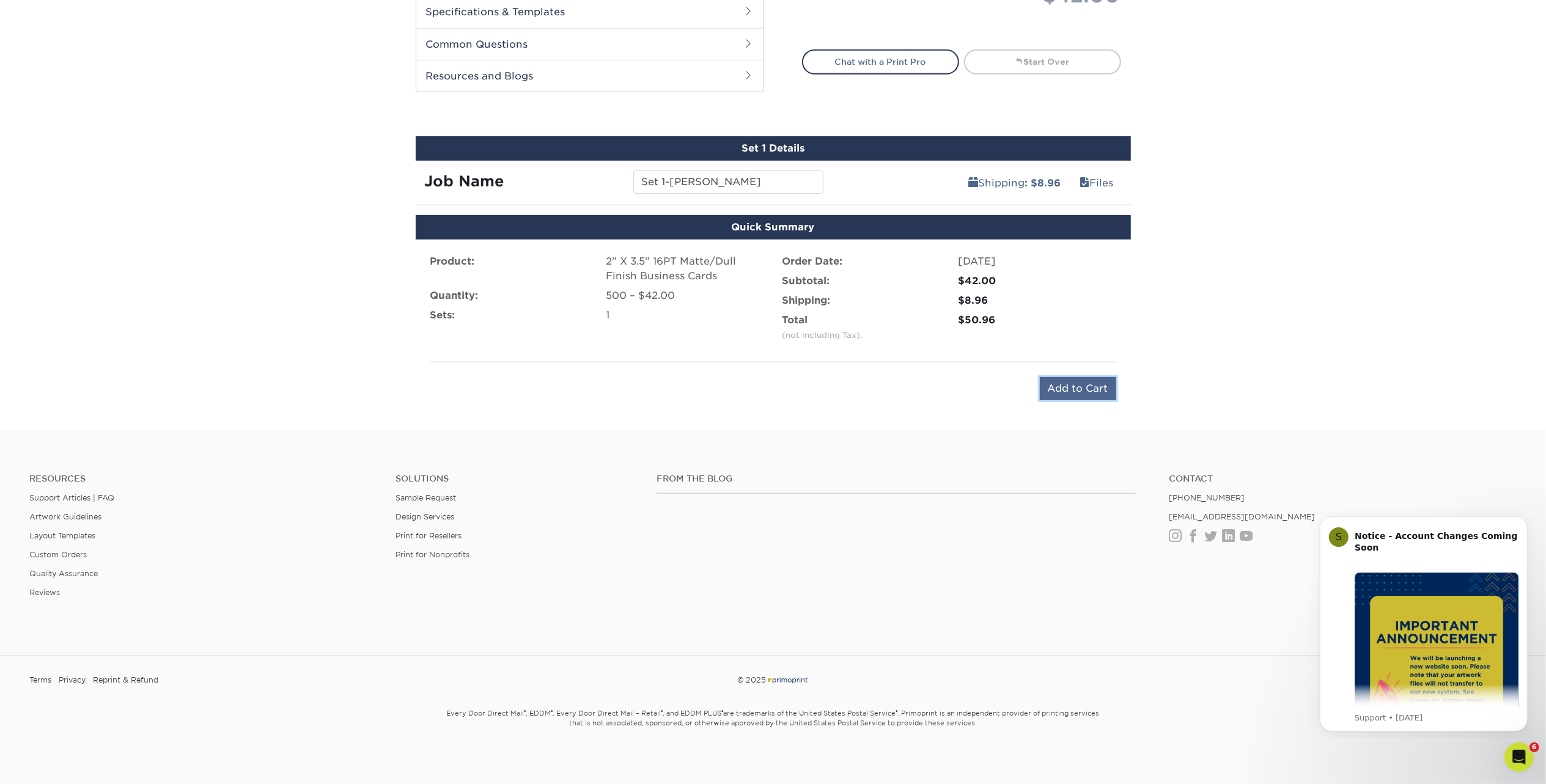
click at [1094, 391] on input "Add to Cart" at bounding box center [1078, 389] width 77 height 23
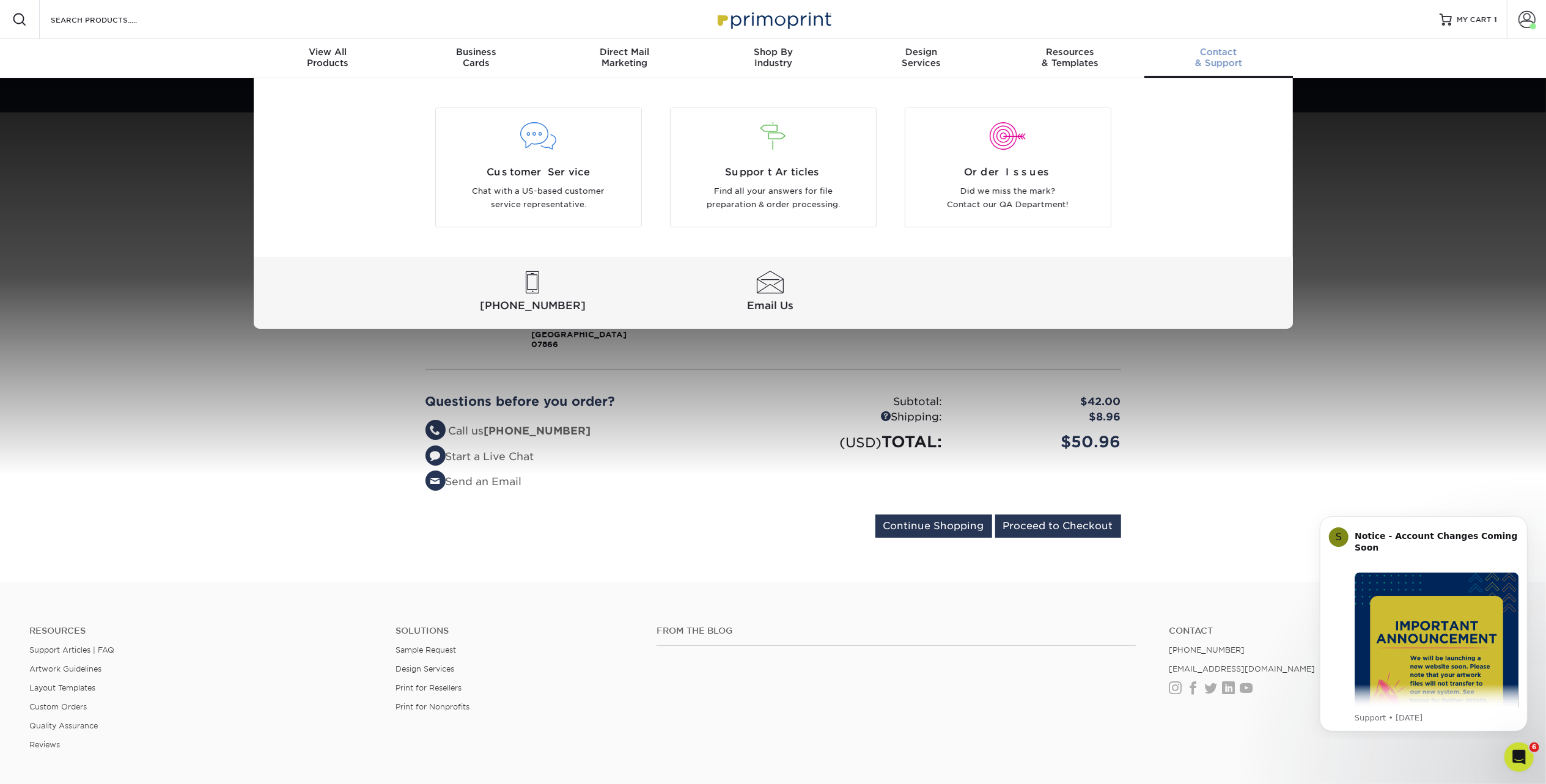
click at [1496, 225] on div "Customer Service Chat with a [DEMOGRAPHIC_DATA]-based customer service represen…" at bounding box center [773, 204] width 1546 height 250
